Goal: Information Seeking & Learning: Learn about a topic

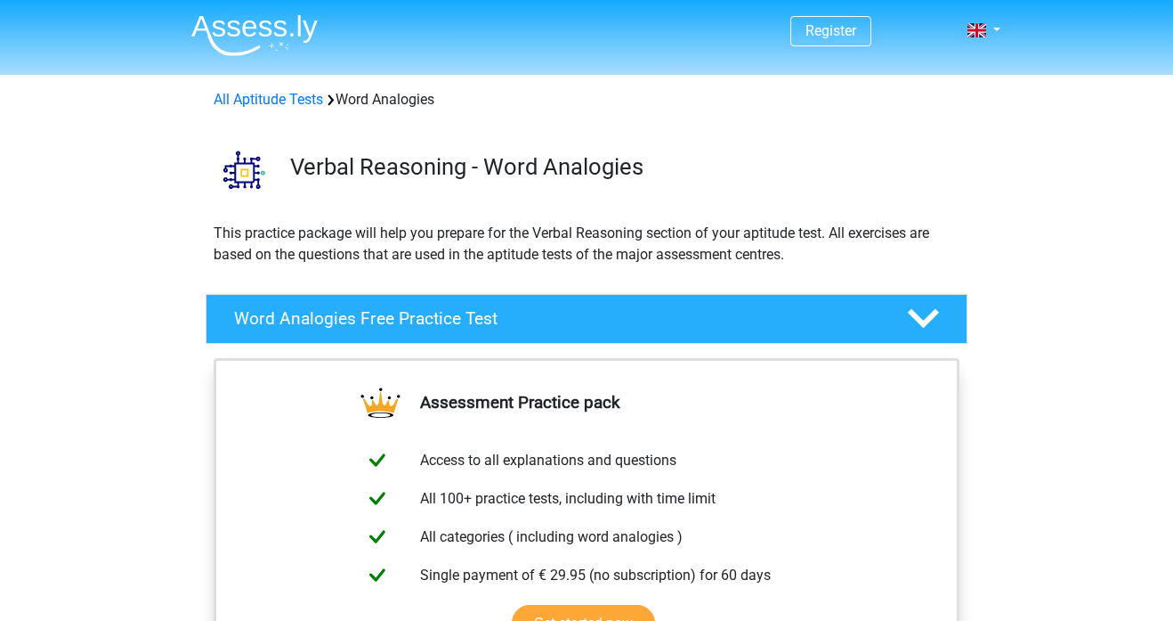
scroll to position [133, 0]
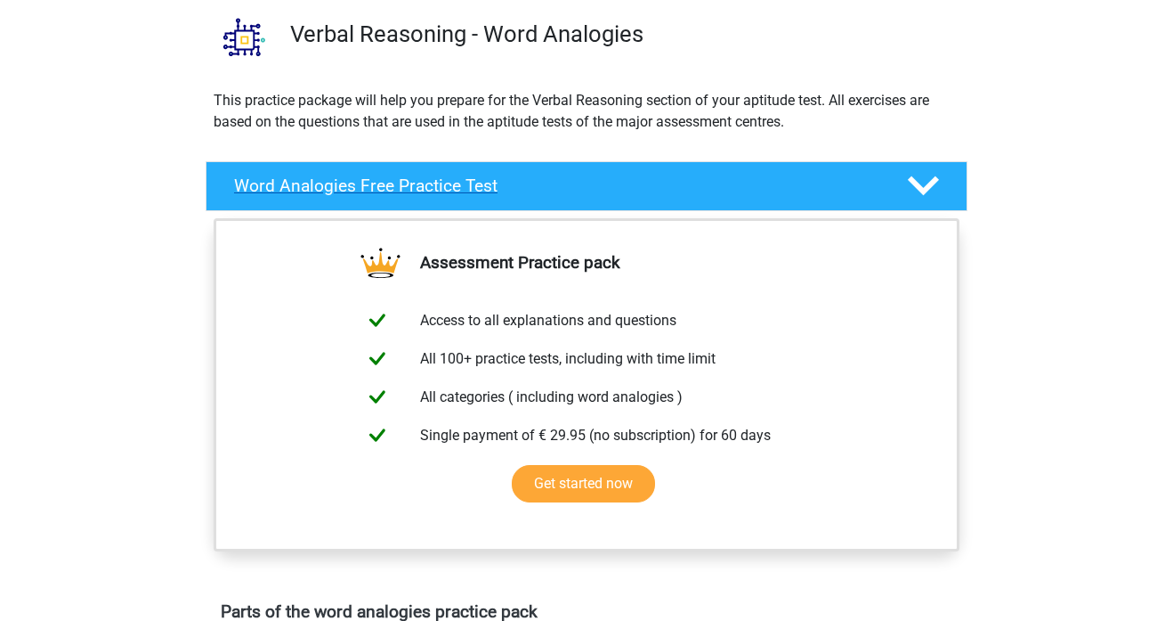
click at [557, 176] on h4 "Word Analogies Free Practice Test" at bounding box center [556, 185] width 645 height 20
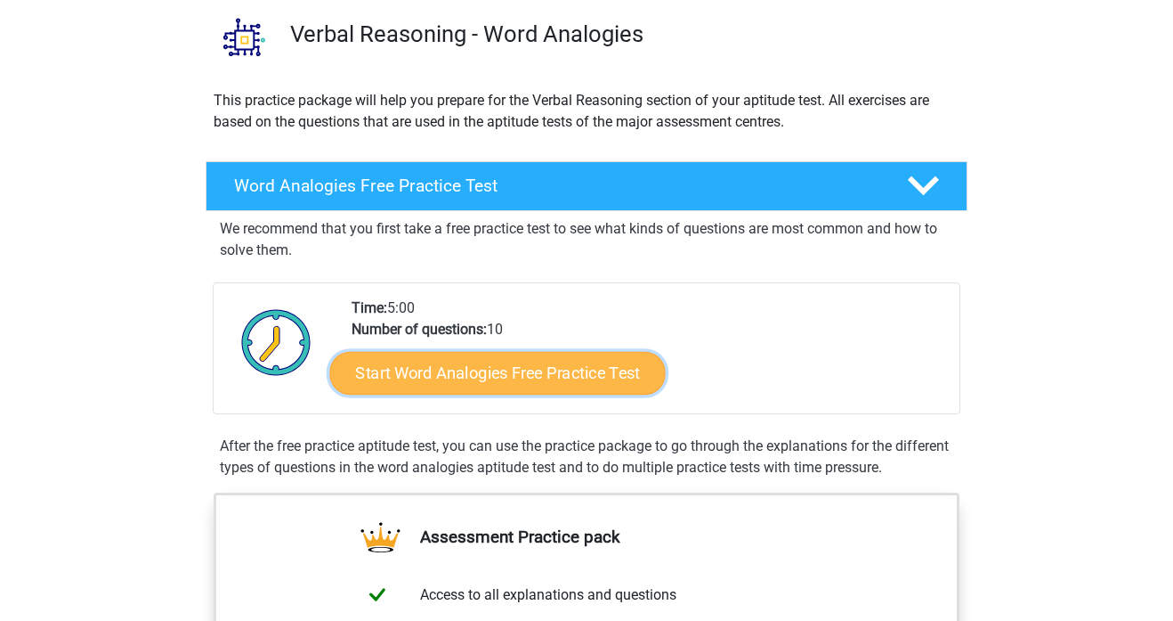
click at [511, 362] on link "Start Word Analogies Free Practice Test" at bounding box center [498, 372] width 336 height 43
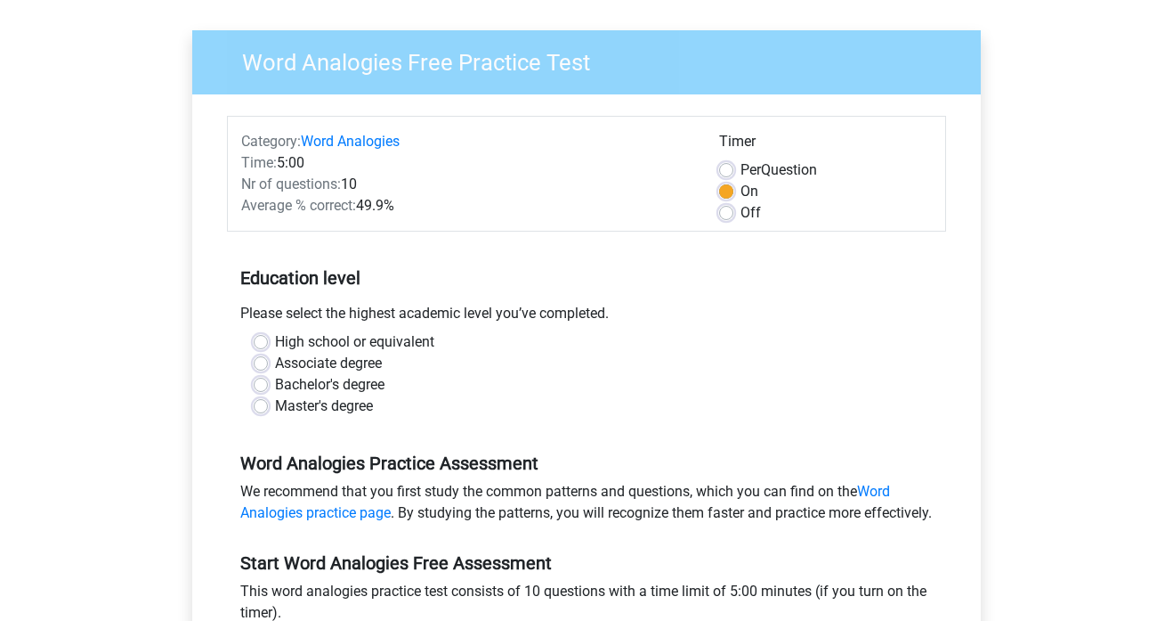
scroll to position [124, 0]
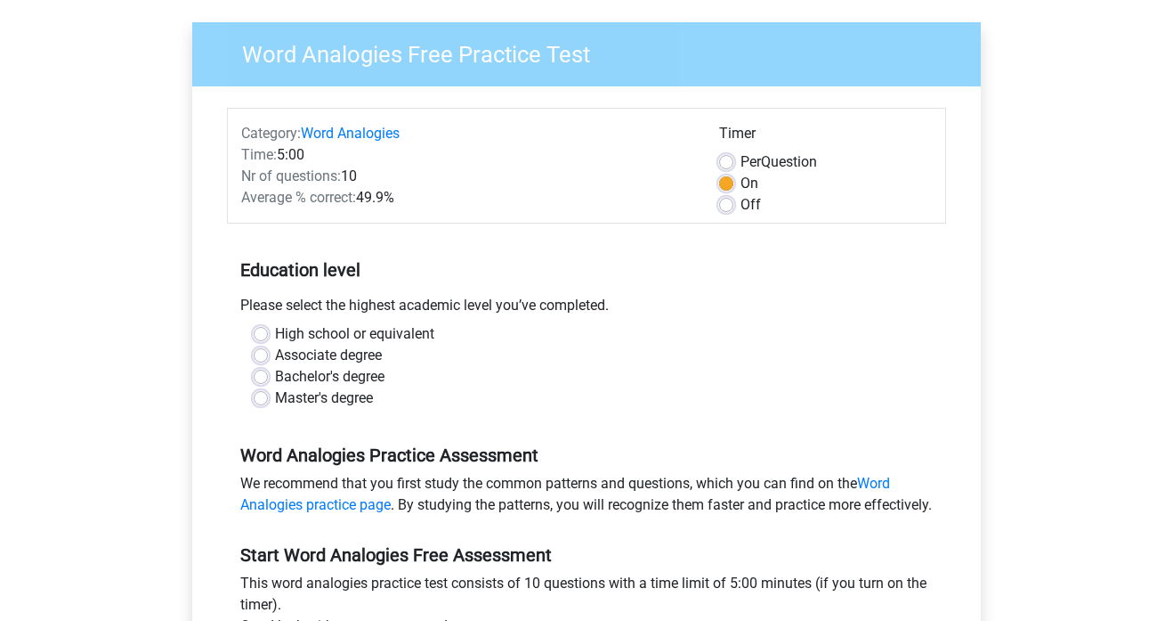
click at [275, 376] on label "Bachelor's degree" at bounding box center [330, 376] width 110 height 21
click at [258, 376] on input "Bachelor's degree" at bounding box center [261, 375] width 14 height 18
radio input "true"
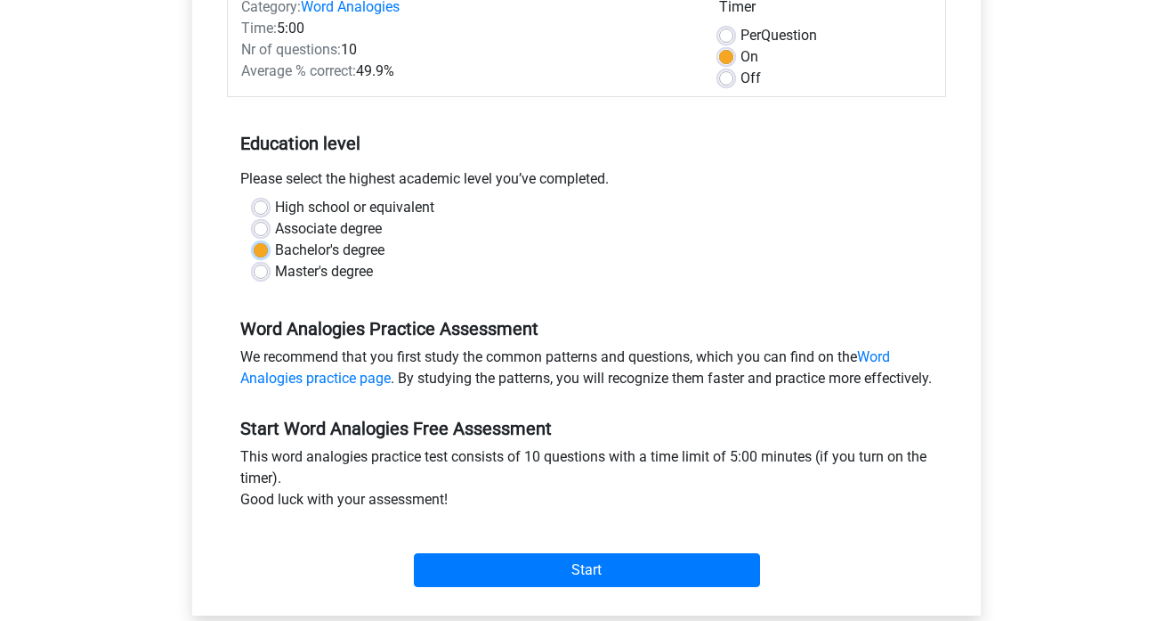
scroll to position [366, 0]
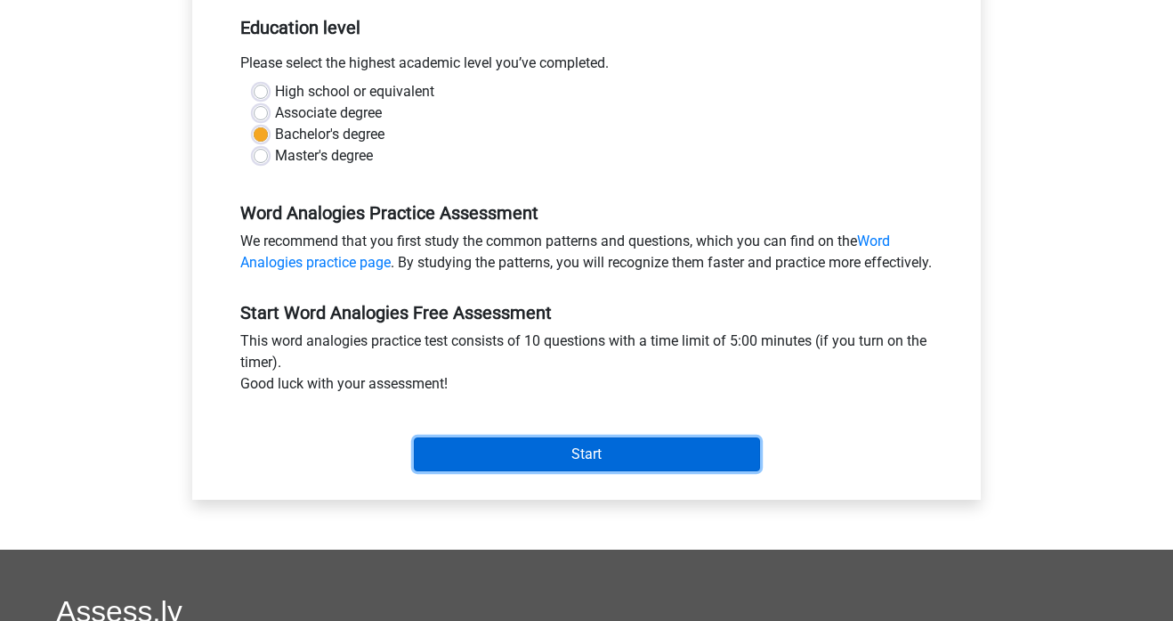
click at [479, 463] on input "Start" at bounding box center [587, 454] width 346 height 34
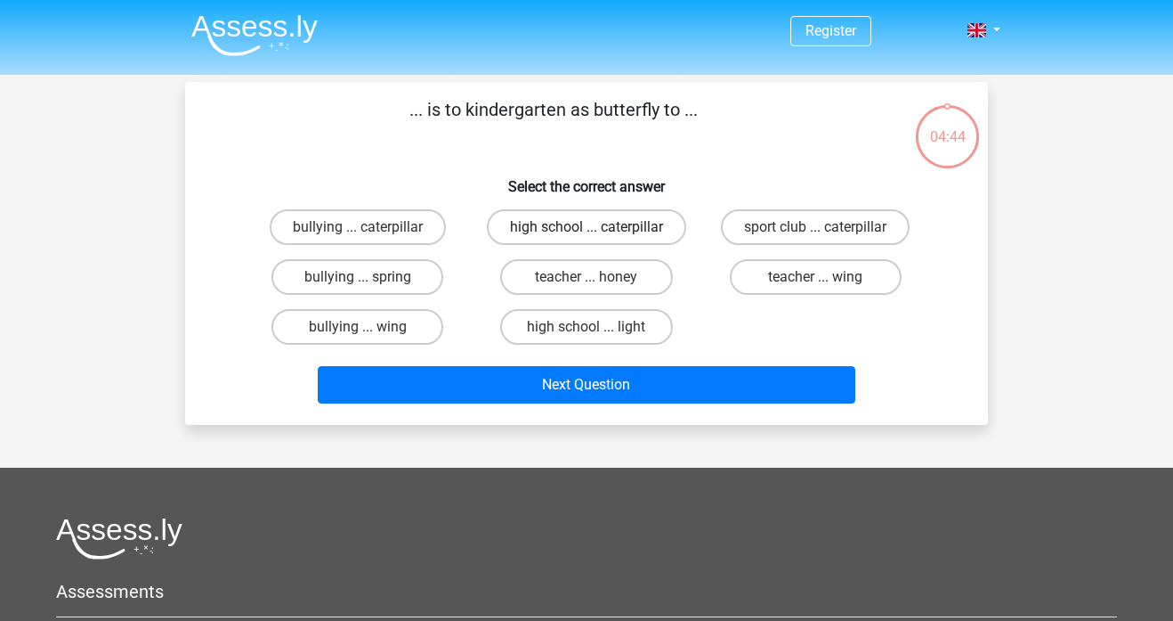
click at [575, 231] on label "high school ... caterpillar" at bounding box center [586, 227] width 199 height 36
click at [587, 231] on input "high school ... caterpillar" at bounding box center [593, 233] width 12 height 12
radio input "true"
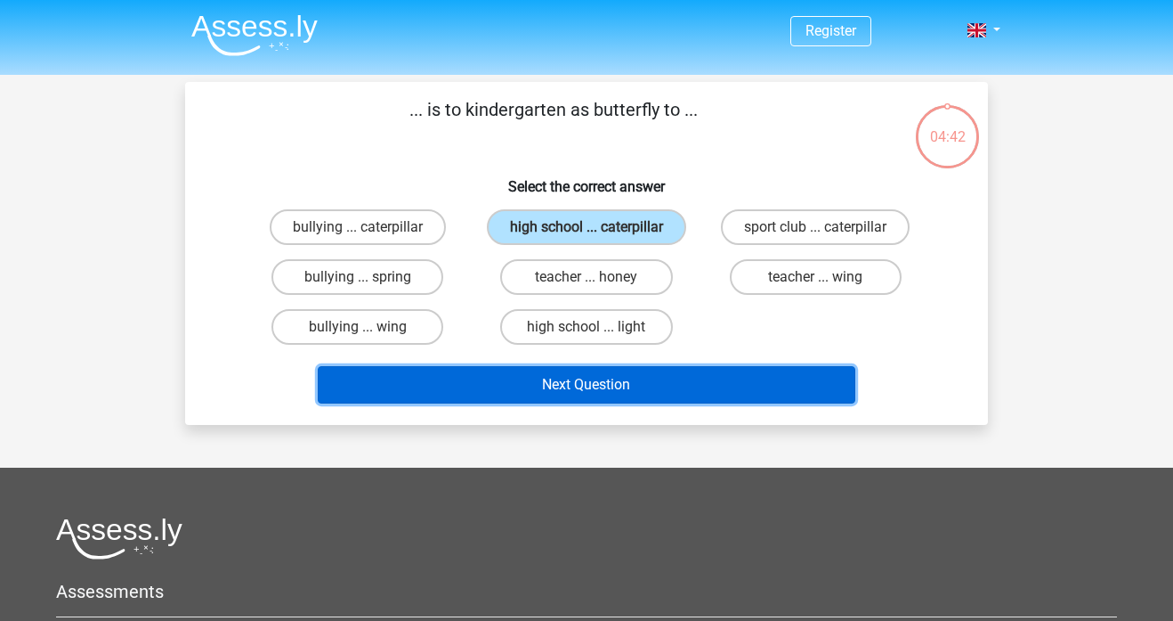
click at [629, 378] on button "Next Question" at bounding box center [587, 384] width 539 height 37
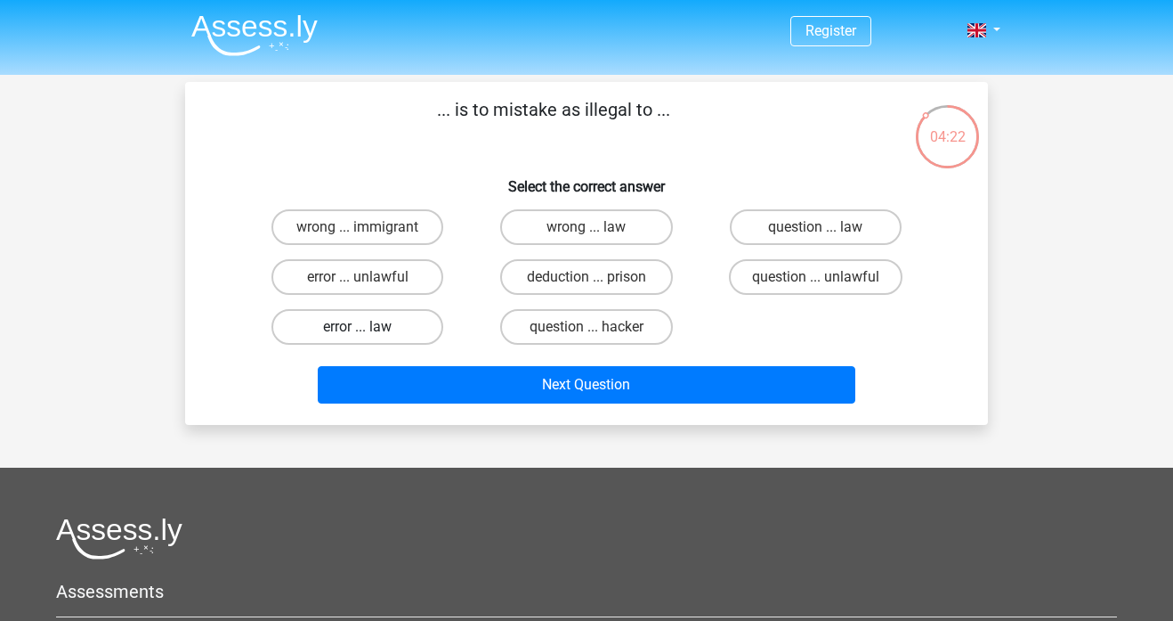
click at [371, 319] on label "error ... law" at bounding box center [358, 327] width 172 height 36
click at [369, 327] on input "error ... law" at bounding box center [364, 333] width 12 height 12
radio input "true"
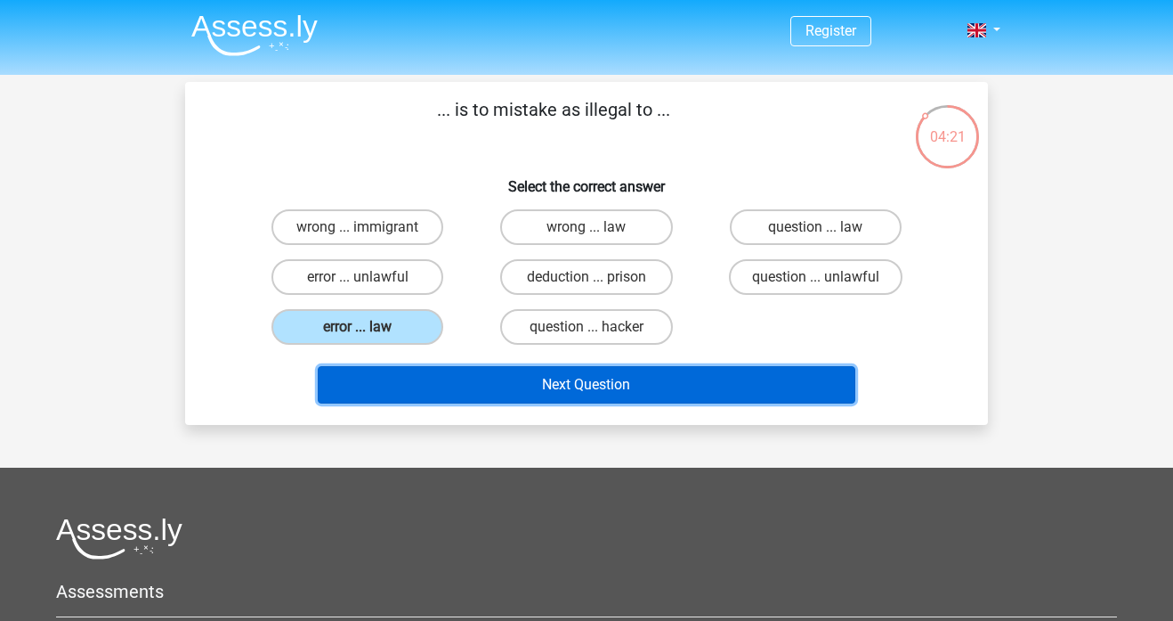
click at [521, 377] on button "Next Question" at bounding box center [587, 384] width 539 height 37
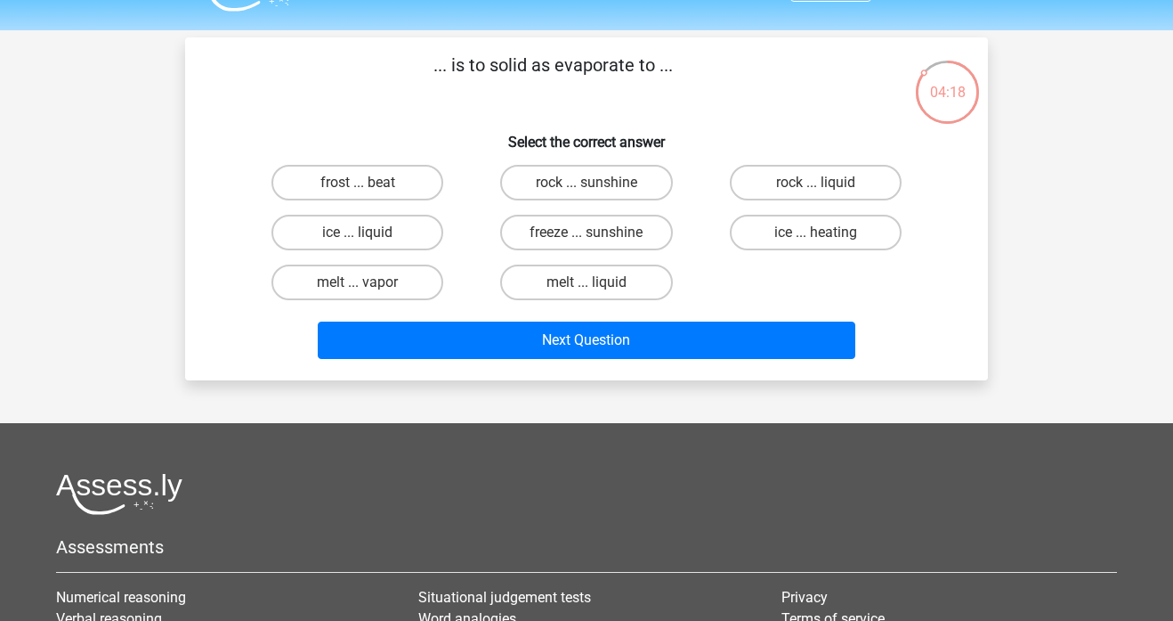
scroll to position [41, 0]
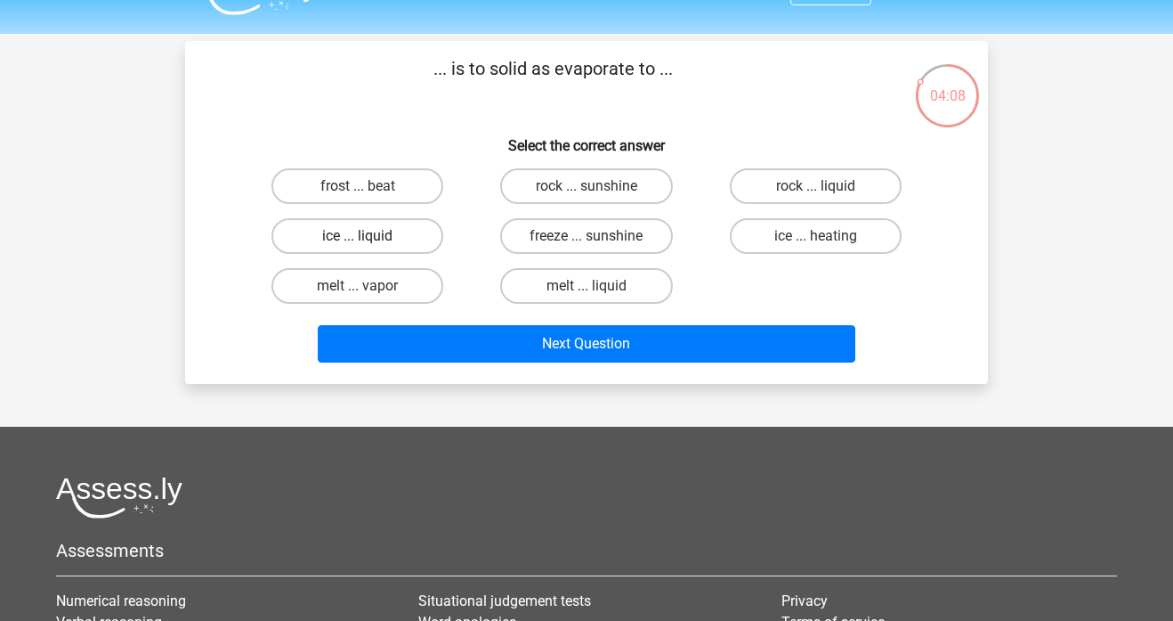
click at [378, 238] on label "ice ... liquid" at bounding box center [358, 236] width 172 height 36
click at [369, 238] on input "ice ... liquid" at bounding box center [364, 242] width 12 height 12
radio input "true"
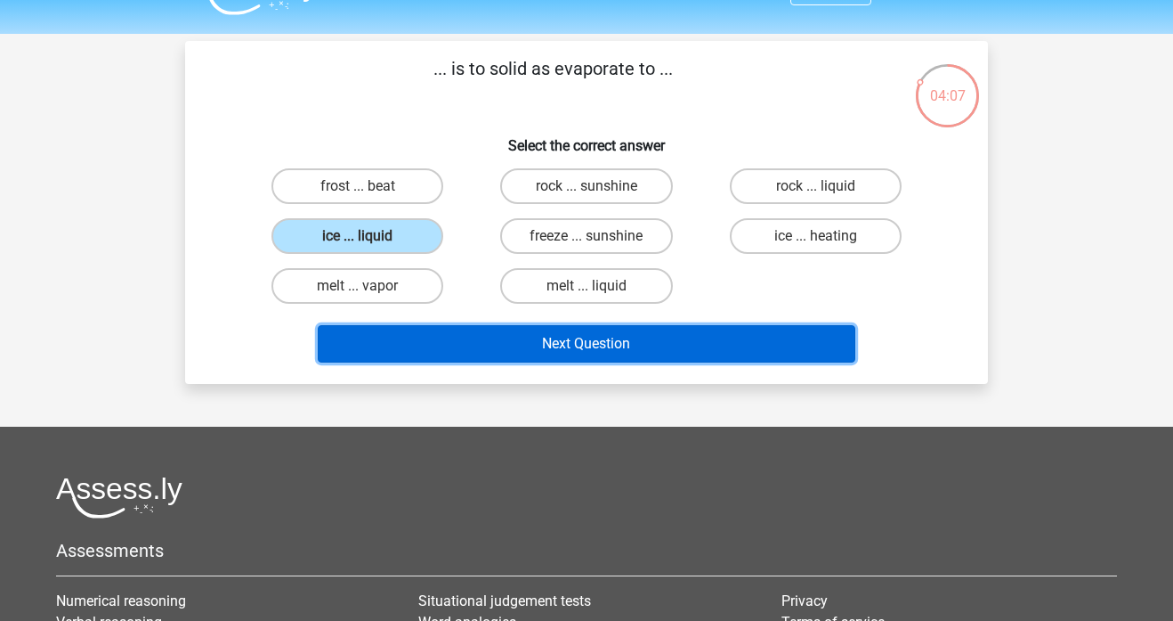
click at [620, 344] on button "Next Question" at bounding box center [587, 343] width 539 height 37
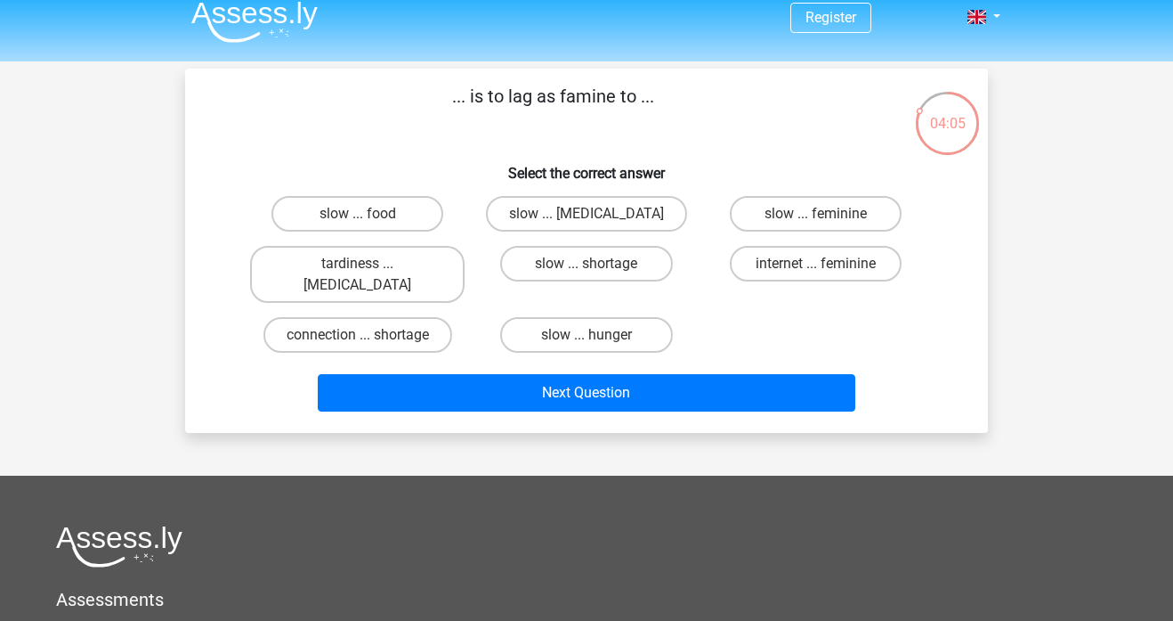
scroll to position [0, 0]
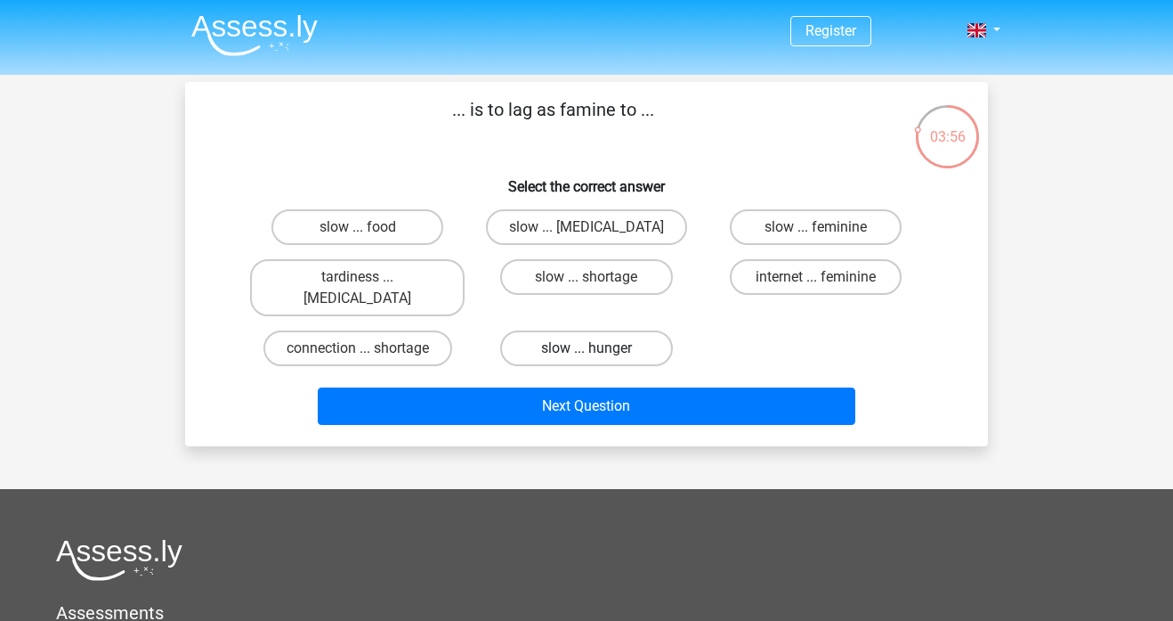
click at [605, 330] on label "slow ... hunger" at bounding box center [586, 348] width 172 height 36
click at [598, 348] on input "slow ... hunger" at bounding box center [593, 354] width 12 height 12
radio input "true"
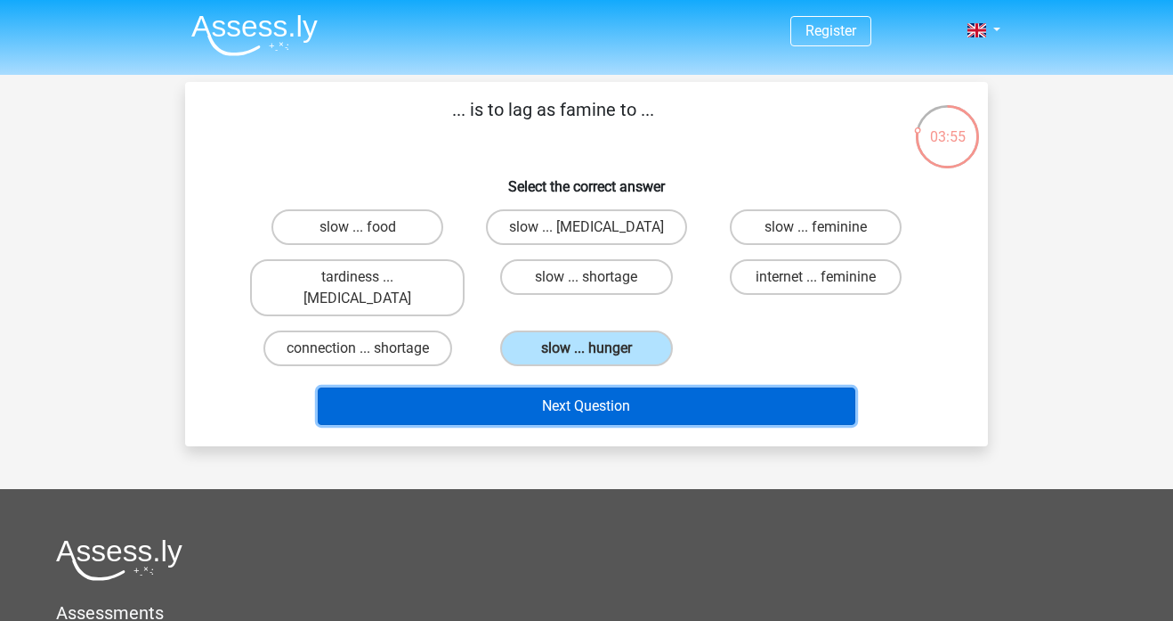
click at [571, 396] on button "Next Question" at bounding box center [587, 405] width 539 height 37
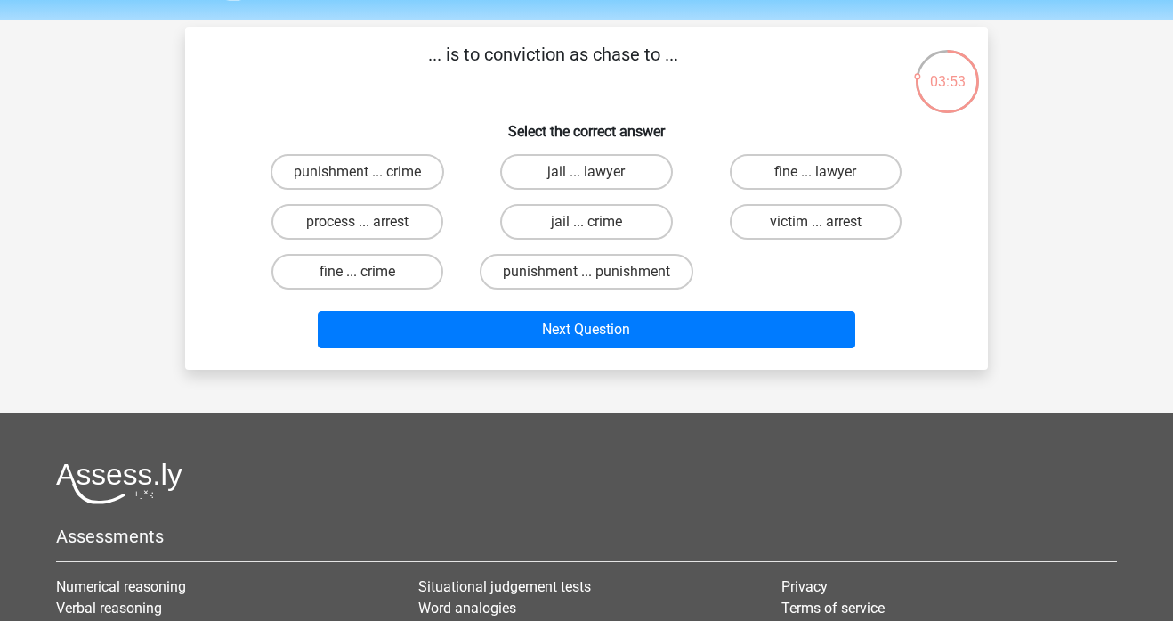
scroll to position [51, 0]
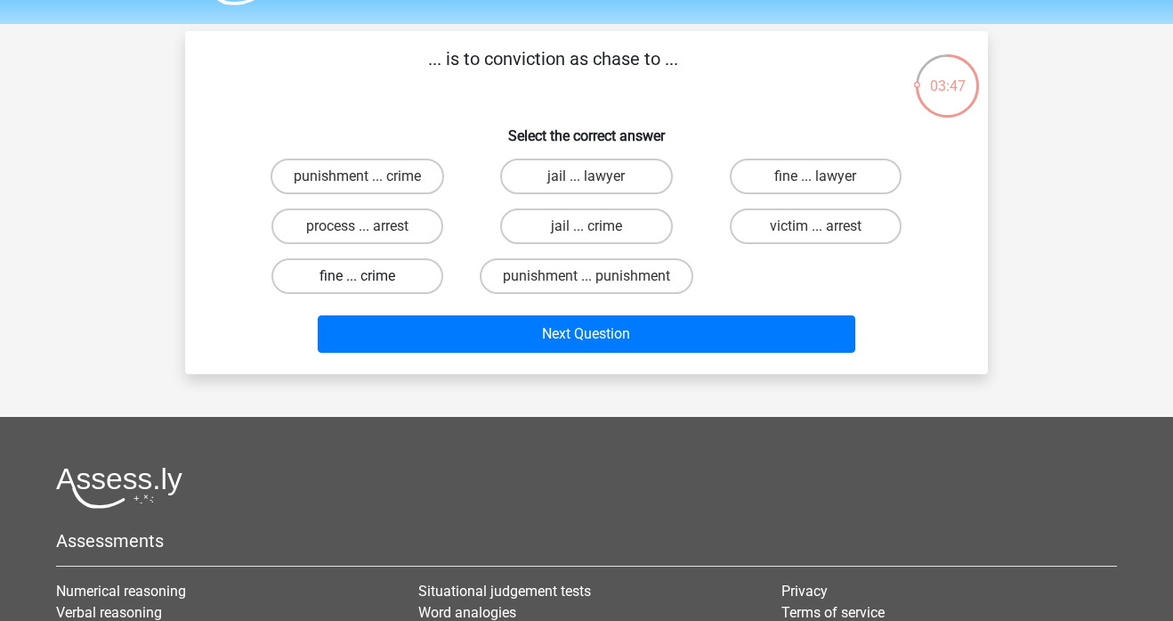
click at [387, 271] on label "fine ... crime" at bounding box center [358, 276] width 172 height 36
click at [369, 276] on input "fine ... crime" at bounding box center [364, 282] width 12 height 12
radio input "true"
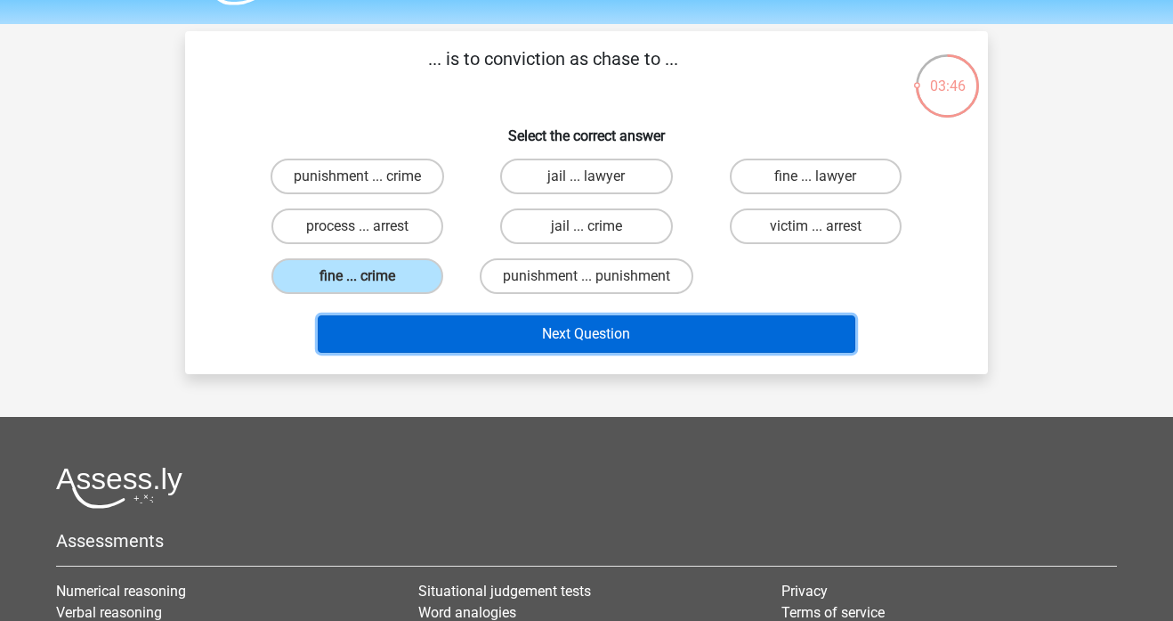
click at [434, 322] on button "Next Question" at bounding box center [587, 333] width 539 height 37
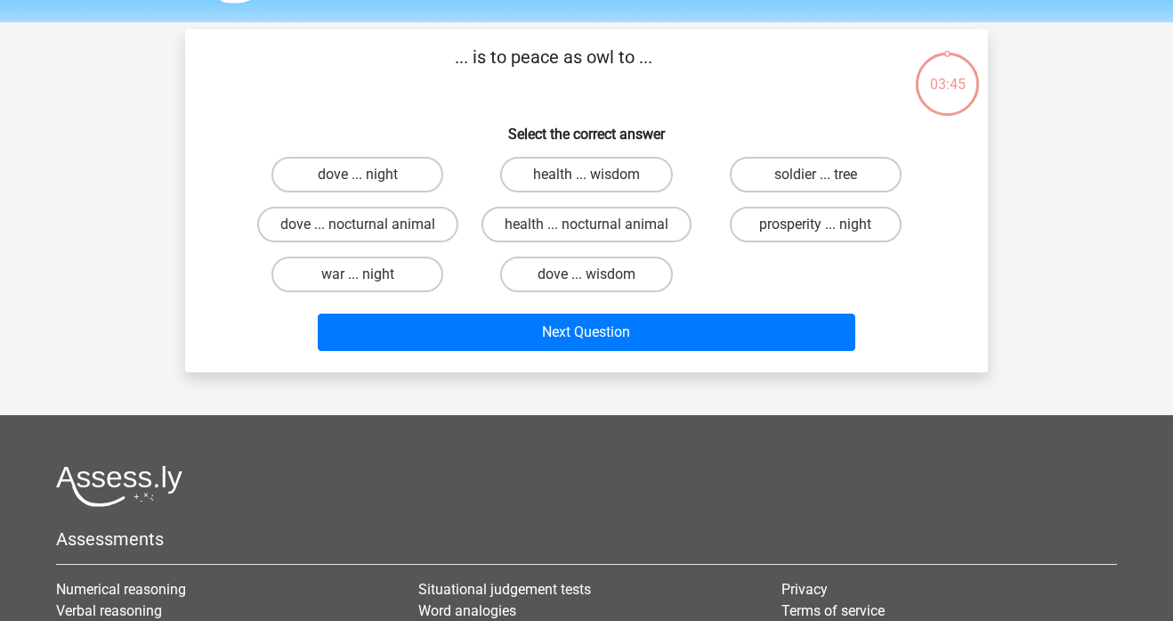
scroll to position [82, 0]
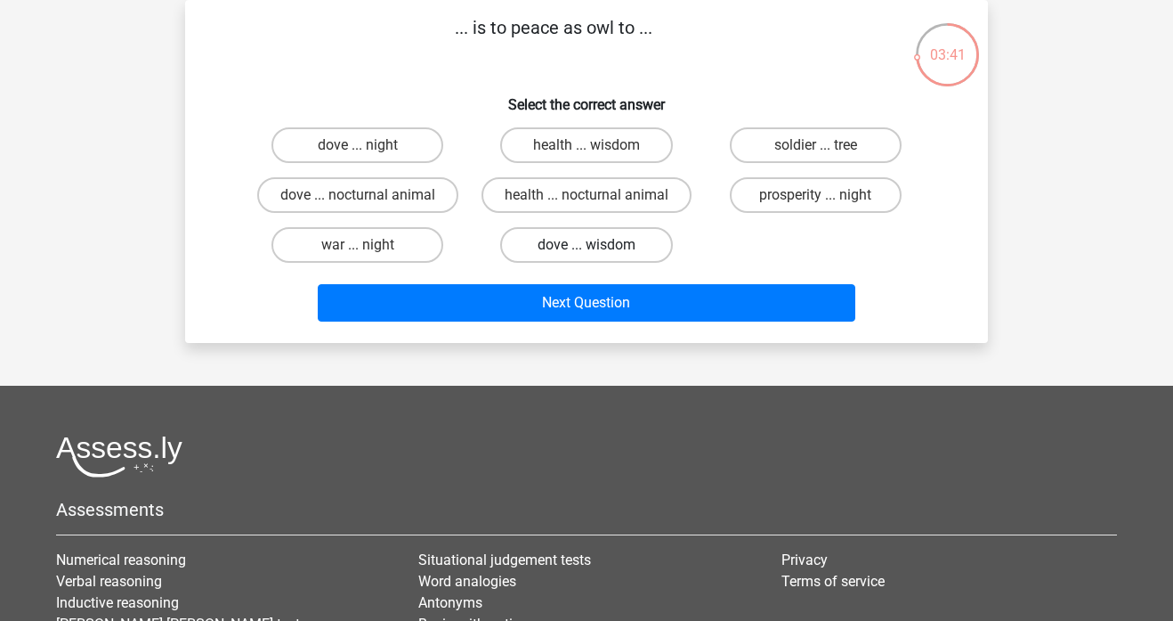
click at [541, 242] on label "dove ... wisdom" at bounding box center [586, 245] width 172 height 36
click at [587, 245] on input "dove ... wisdom" at bounding box center [593, 251] width 12 height 12
radio input "true"
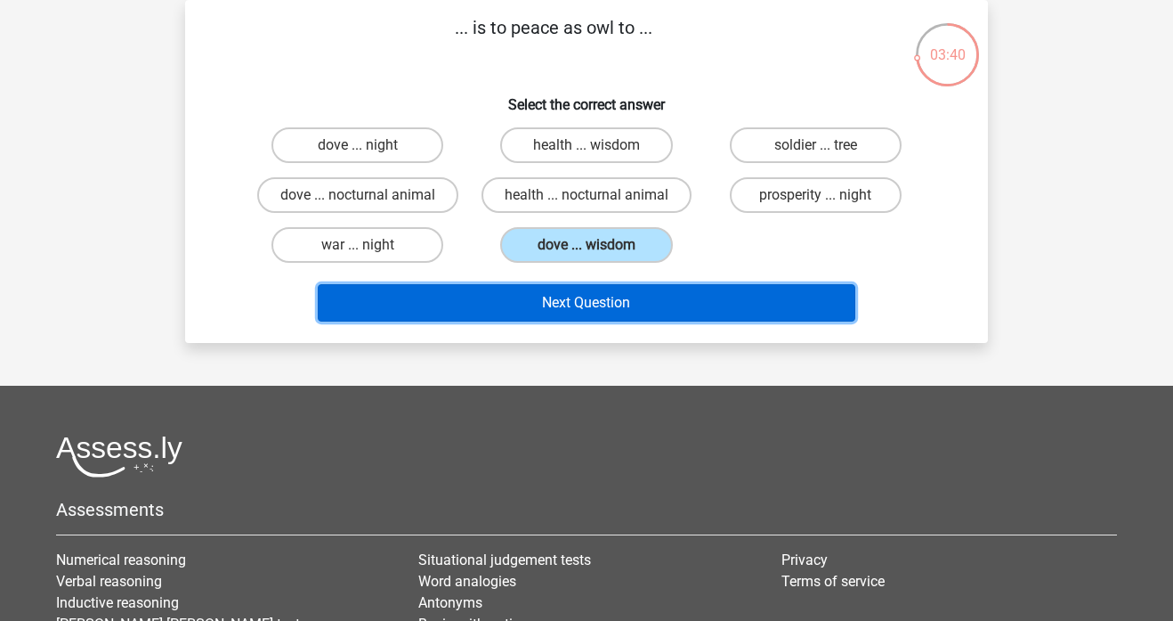
click at [570, 305] on button "Next Question" at bounding box center [587, 302] width 539 height 37
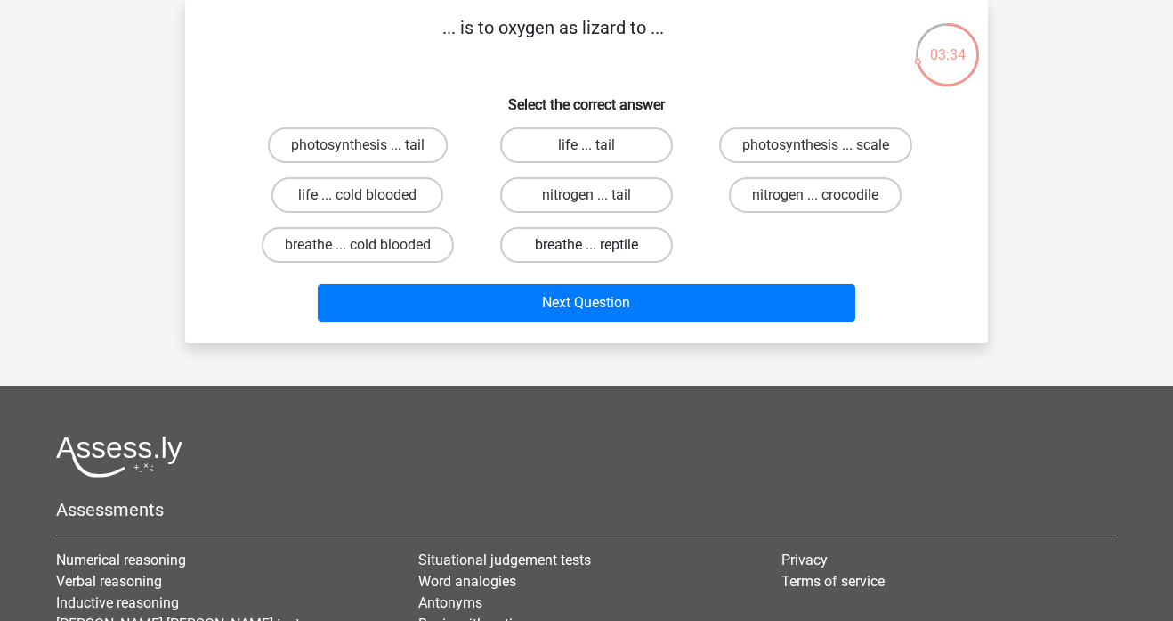
click at [609, 251] on label "breathe ... reptile" at bounding box center [586, 245] width 172 height 36
click at [598, 251] on input "breathe ... reptile" at bounding box center [593, 251] width 12 height 12
radio input "true"
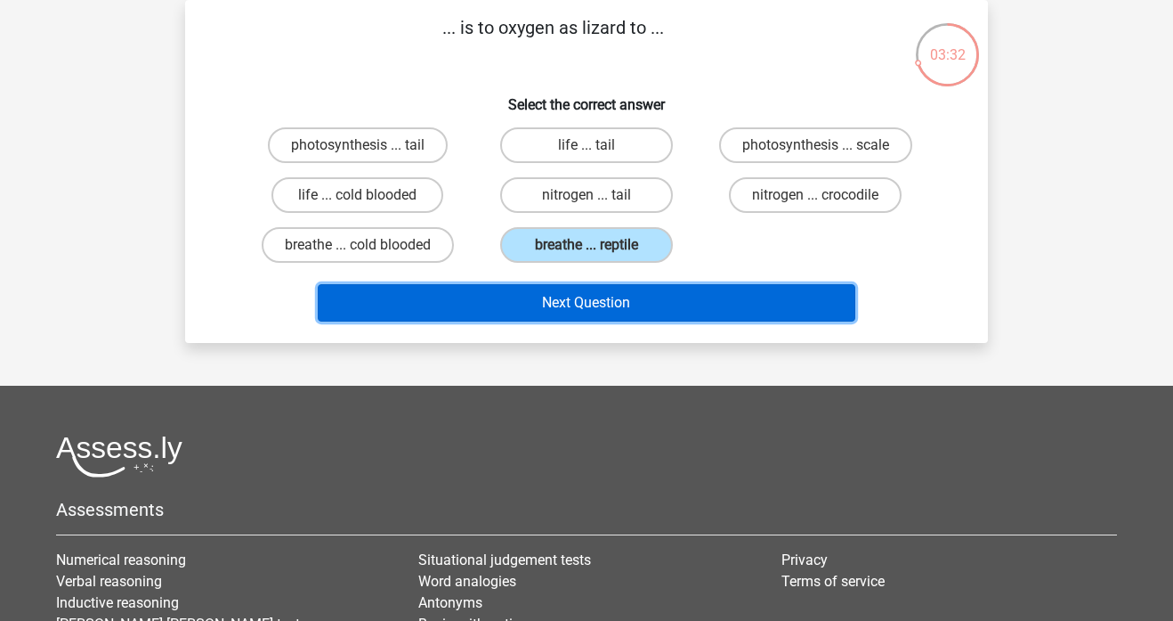
click at [606, 295] on button "Next Question" at bounding box center [587, 302] width 539 height 37
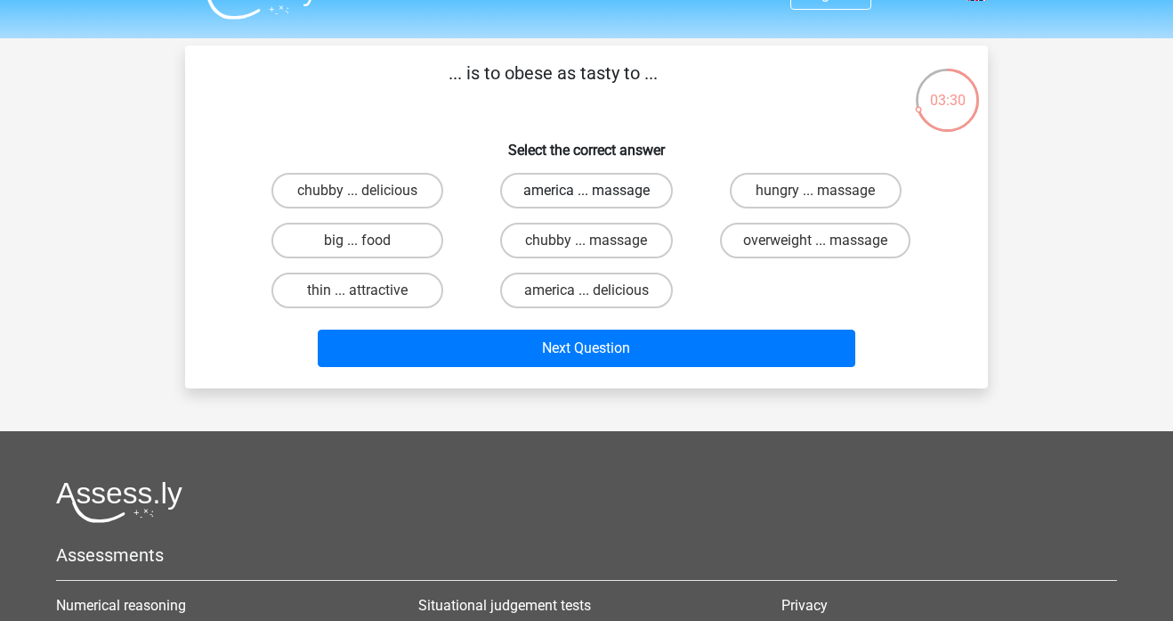
scroll to position [36, 0]
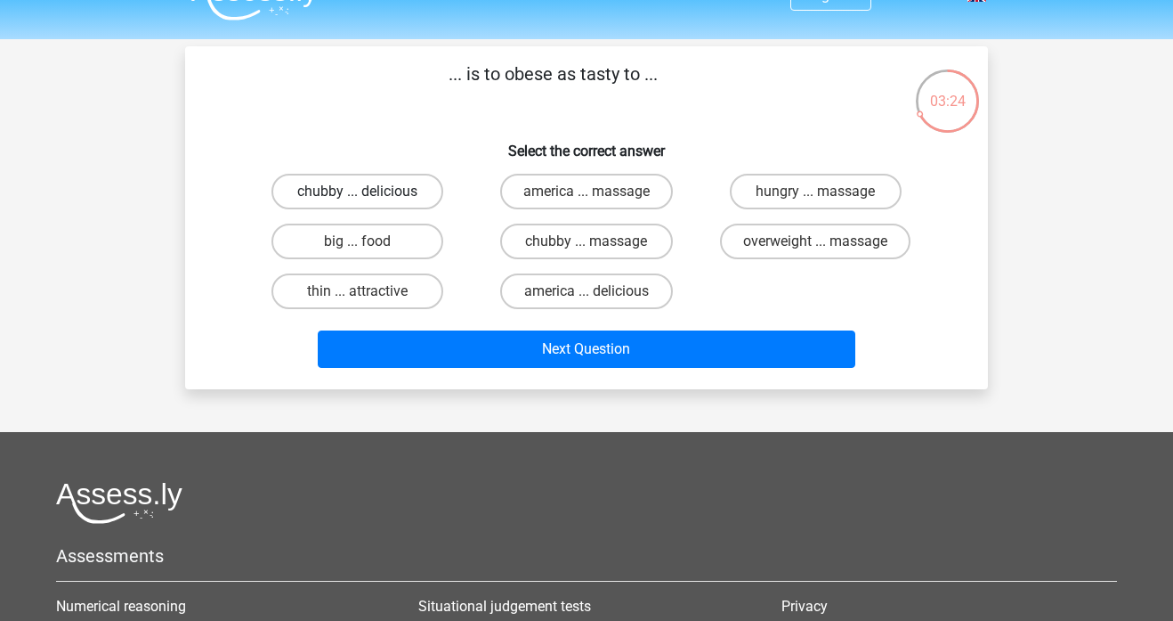
click at [402, 180] on label "chubby ... delicious" at bounding box center [358, 192] width 172 height 36
click at [369, 191] on input "chubby ... delicious" at bounding box center [364, 197] width 12 height 12
radio input "true"
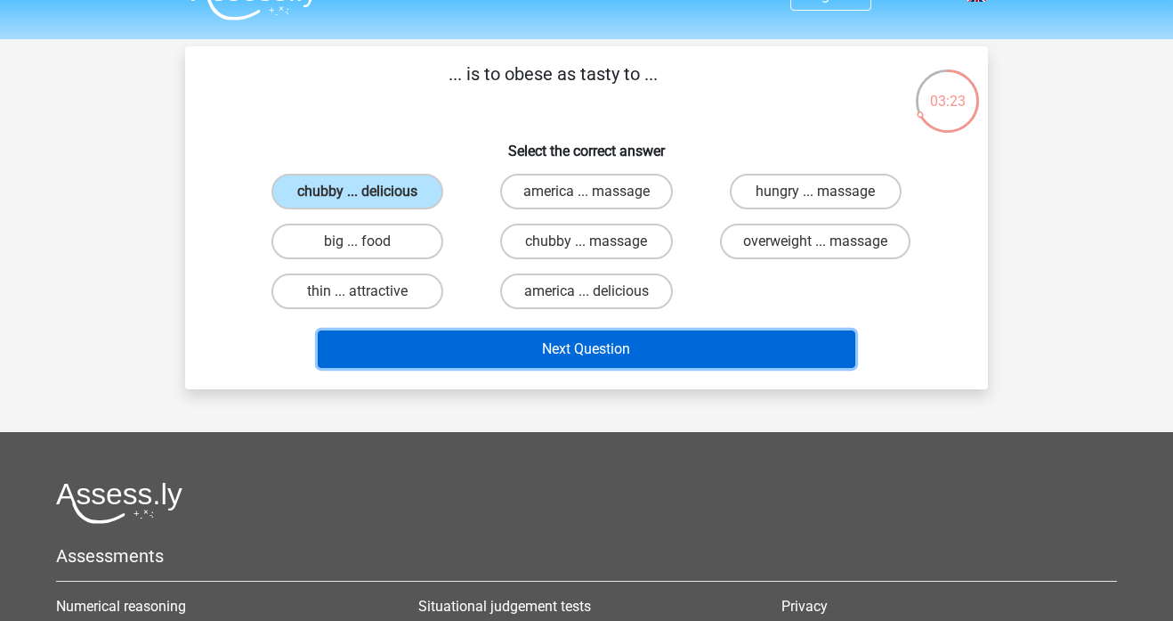
click at [592, 352] on button "Next Question" at bounding box center [587, 348] width 539 height 37
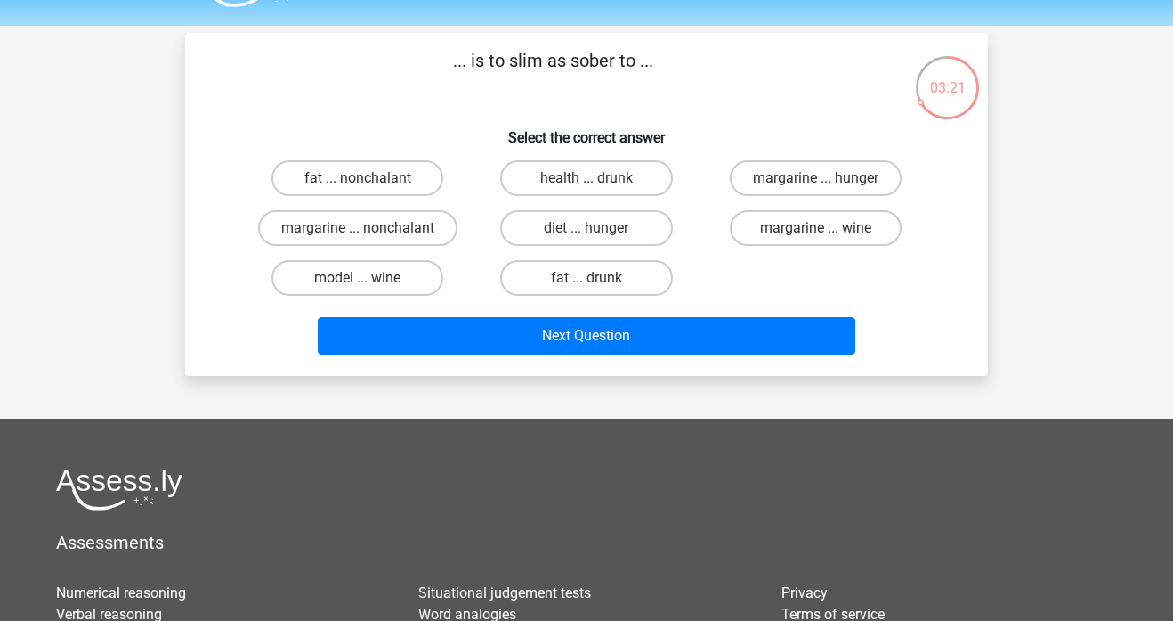
scroll to position [47, 0]
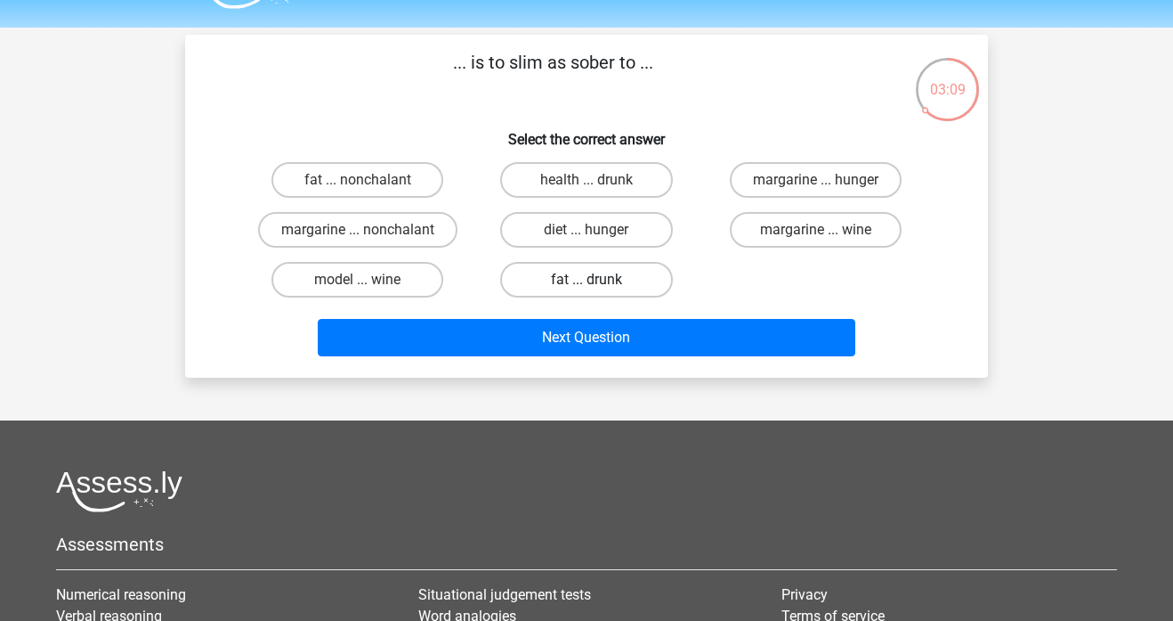
click at [578, 280] on label "fat ... drunk" at bounding box center [586, 280] width 172 height 36
click at [587, 280] on input "fat ... drunk" at bounding box center [593, 286] width 12 height 12
radio input "true"
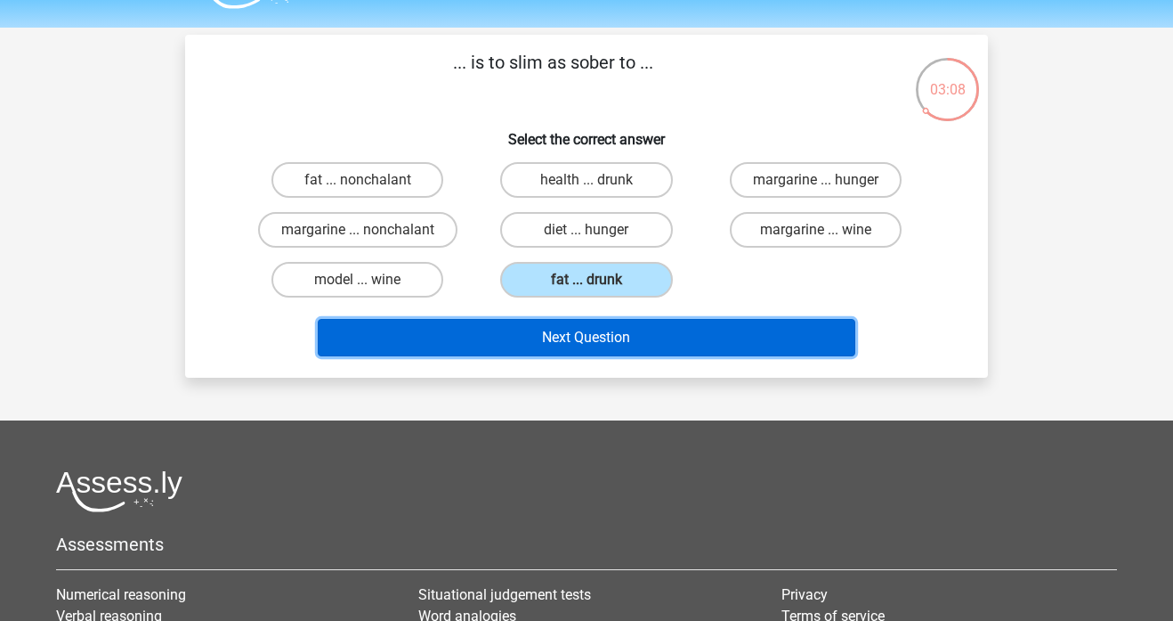
click at [583, 327] on button "Next Question" at bounding box center [587, 337] width 539 height 37
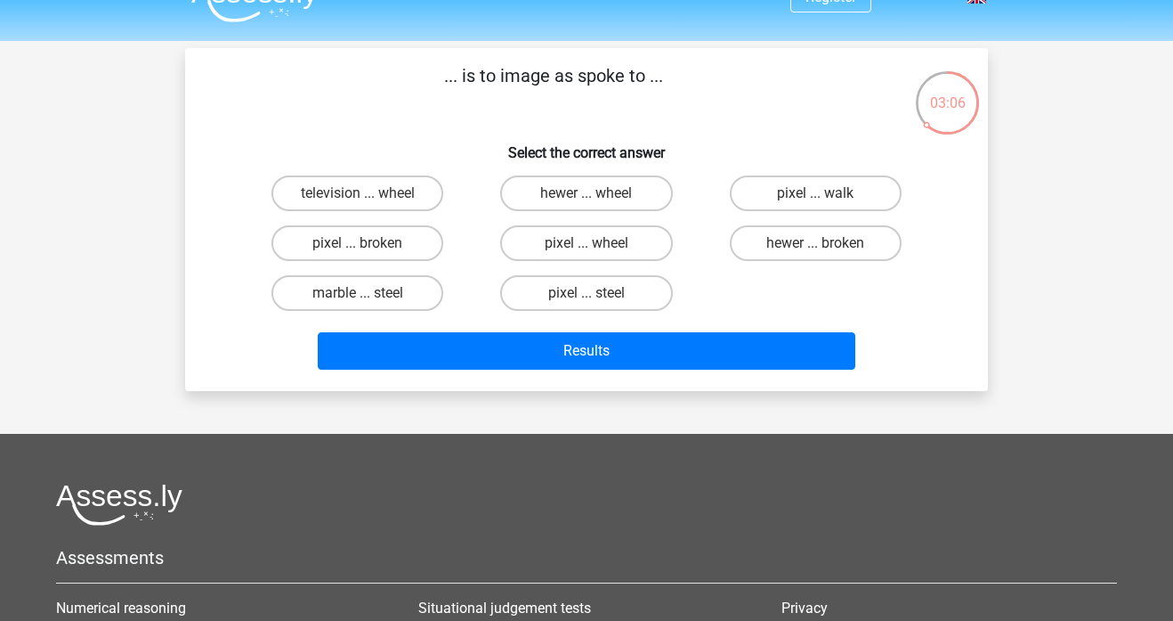
scroll to position [32, 0]
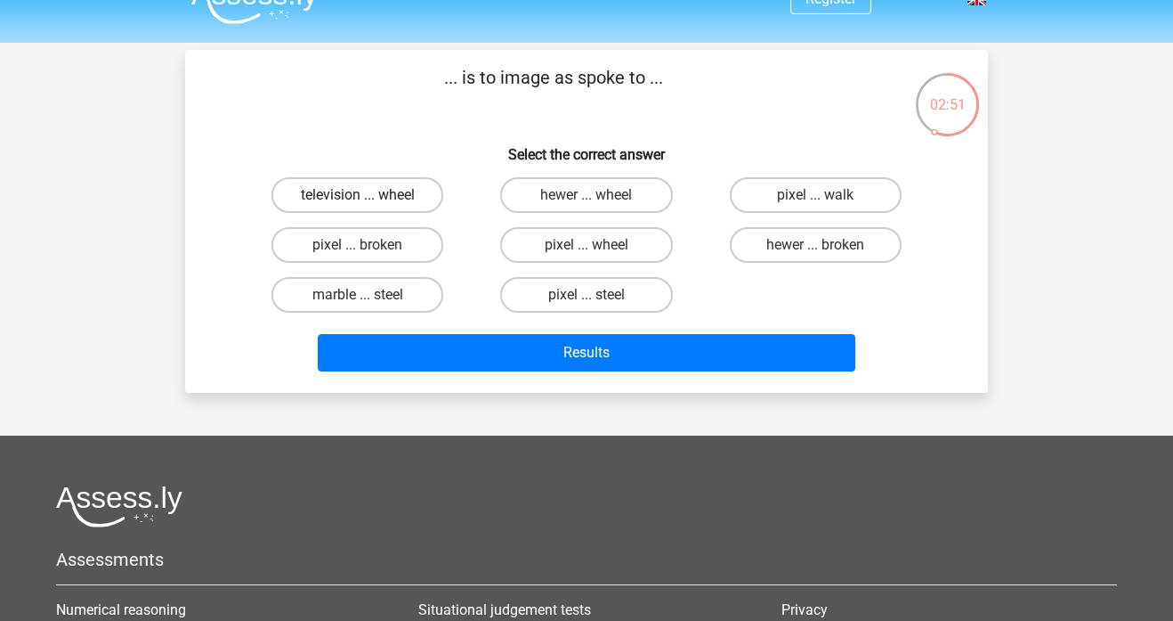
click at [380, 191] on label "television ... wheel" at bounding box center [358, 195] width 172 height 36
click at [369, 195] on input "television ... wheel" at bounding box center [364, 201] width 12 height 12
radio input "true"
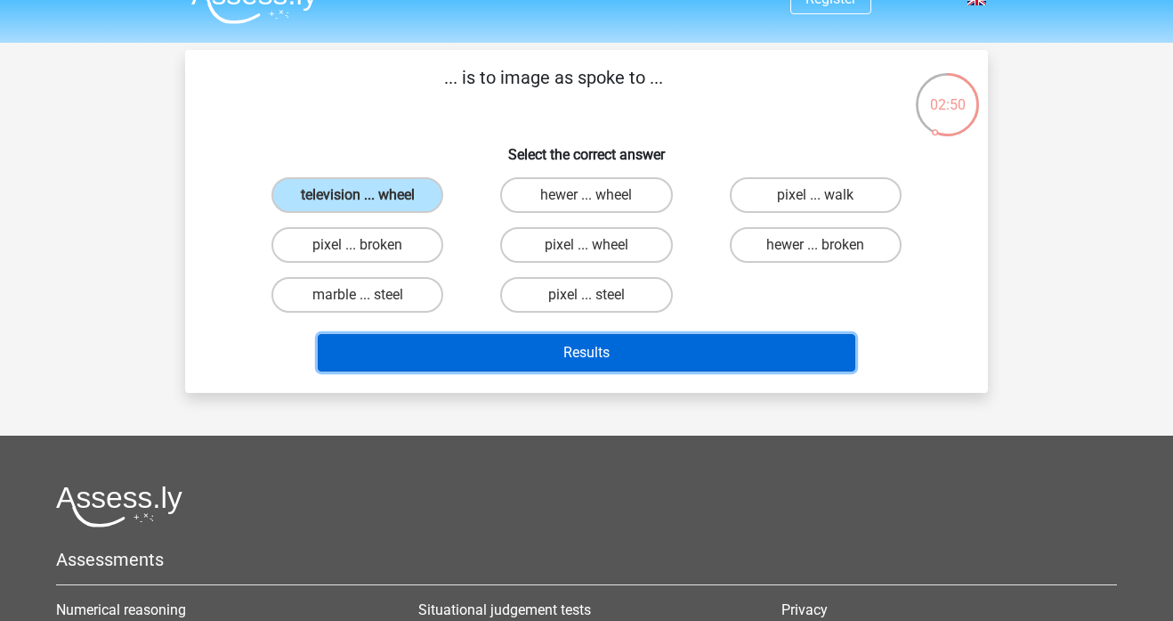
click at [642, 337] on button "Results" at bounding box center [587, 352] width 539 height 37
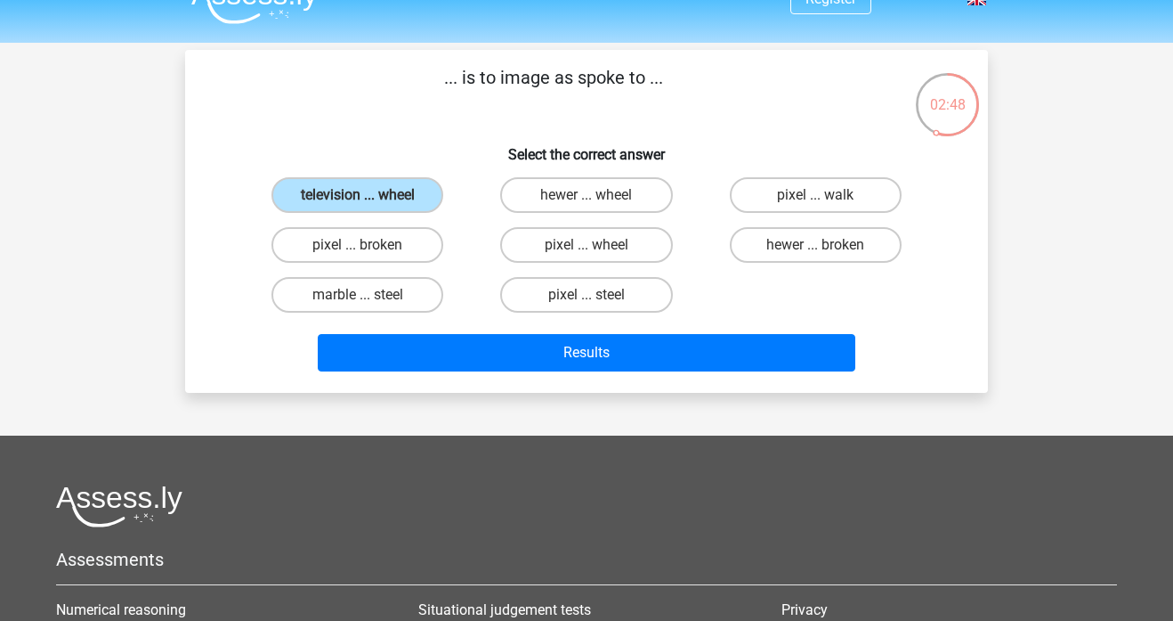
scroll to position [2, 0]
